Goal: Information Seeking & Learning: Check status

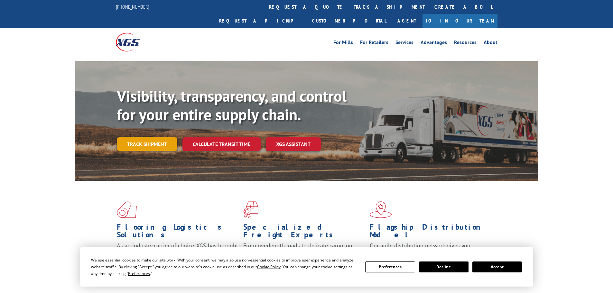
click at [156, 137] on link "Track shipment" at bounding box center [147, 144] width 60 height 14
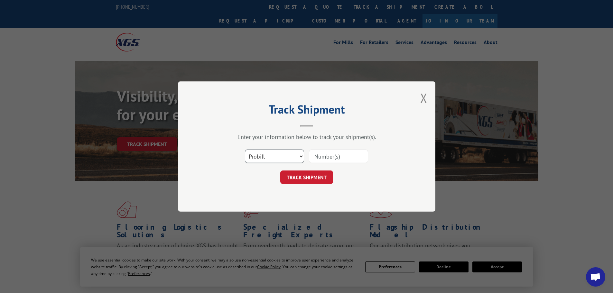
click at [275, 158] on select "Select category... Probill BOL PO" at bounding box center [274, 157] width 59 height 14
select select "po"
click at [245, 150] on select "Select category... Probill BOL PO" at bounding box center [274, 157] width 59 height 14
click at [339, 155] on input at bounding box center [338, 157] width 59 height 14
paste input "02521232"
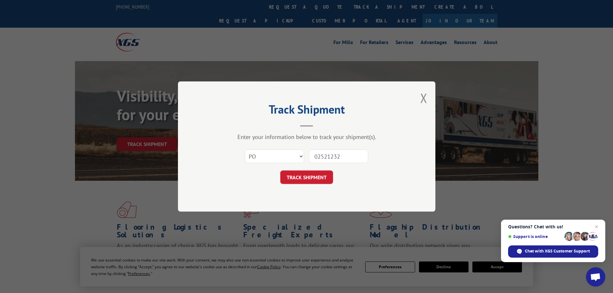
type input "02521232"
click at [280, 171] on button "TRACK SHIPMENT" at bounding box center [306, 178] width 53 height 14
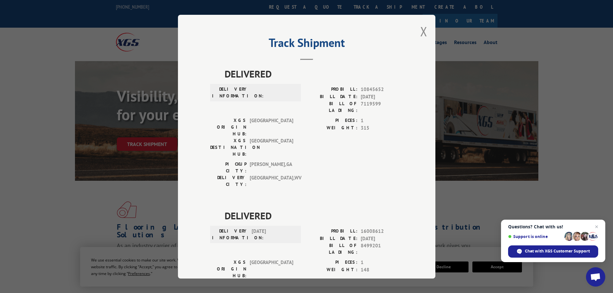
scroll to position [193, 0]
